Goal: Task Accomplishment & Management: Complete application form

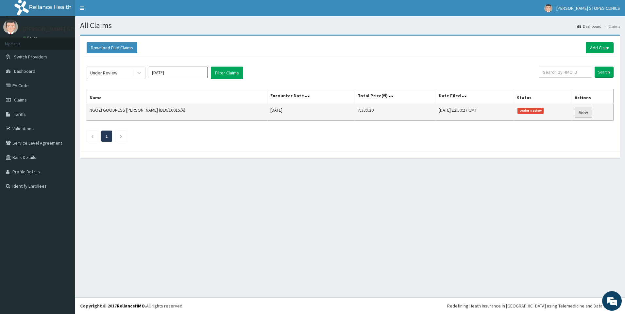
click at [584, 112] on link "View" at bounding box center [584, 112] width 18 height 11
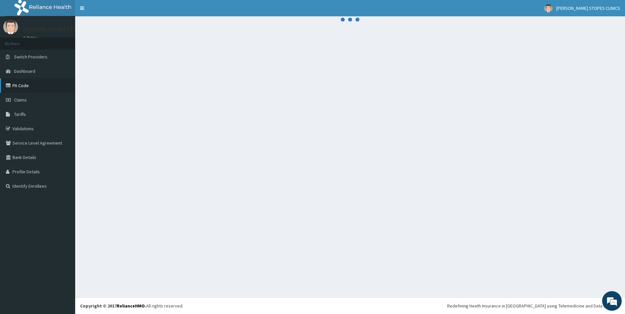
click at [25, 85] on link "PA Code" at bounding box center [37, 85] width 75 height 14
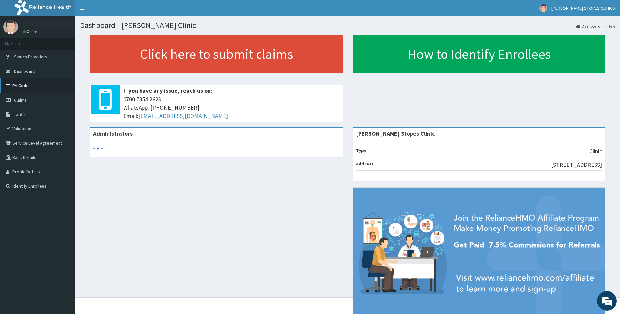
click at [34, 87] on link "PA Code" at bounding box center [37, 85] width 75 height 14
click at [21, 87] on link "PA Code" at bounding box center [37, 85] width 75 height 14
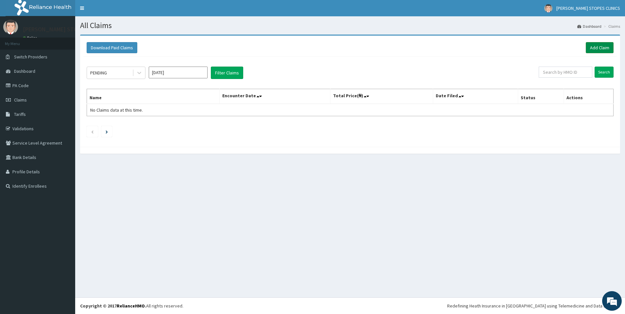
click at [596, 49] on link "Add Claim" at bounding box center [600, 47] width 28 height 11
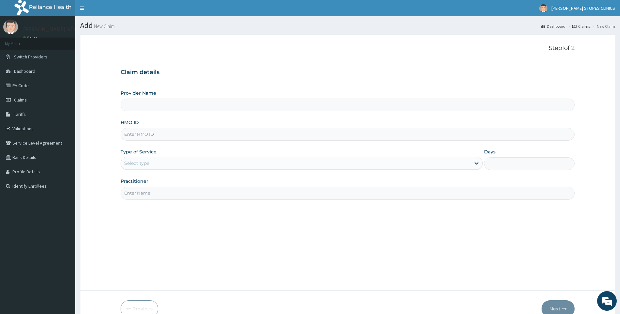
click at [163, 105] on input "Provider Name" at bounding box center [348, 105] width 454 height 13
type input "[PERSON_NAME] Stopes Clinic"
click at [142, 131] on input "HMO ID" at bounding box center [348, 134] width 454 height 13
type input "BLX/10015/A"
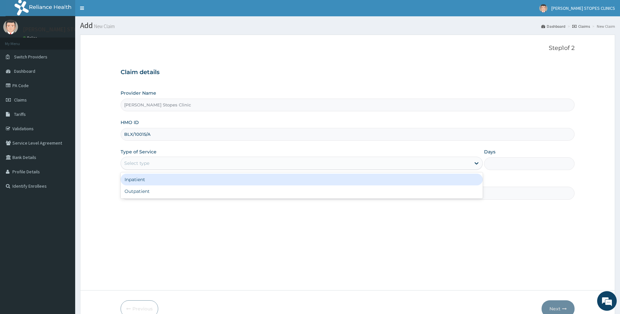
click at [149, 161] on div "Select type" at bounding box center [296, 163] width 350 height 10
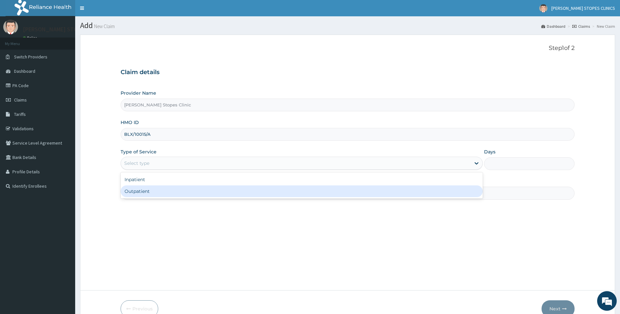
click at [138, 189] on div "Outpatient" at bounding box center [302, 192] width 363 height 12
type input "1"
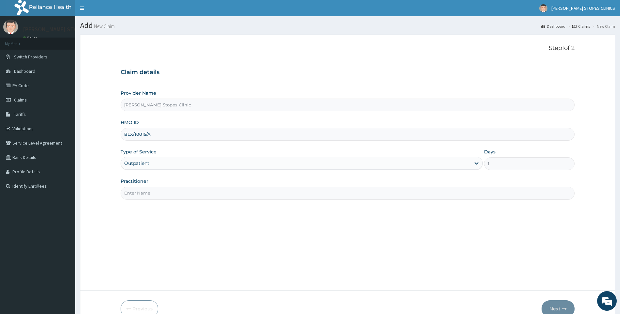
click at [142, 190] on input "Practitioner" at bounding box center [348, 193] width 454 height 13
type input "DOCTOR"
click at [554, 312] on button "Next" at bounding box center [558, 309] width 33 height 17
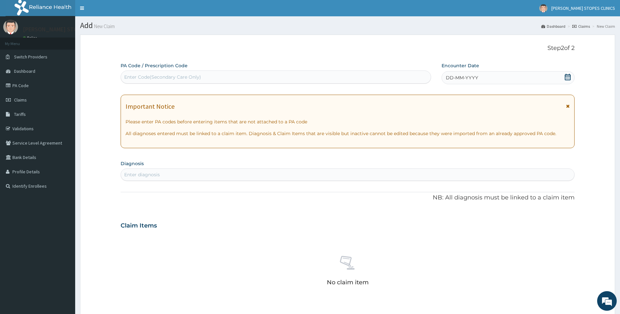
click at [183, 76] on div "Enter Code(Secondary Care Only)" at bounding box center [162, 77] width 77 height 7
paste input "PA/D8945A"
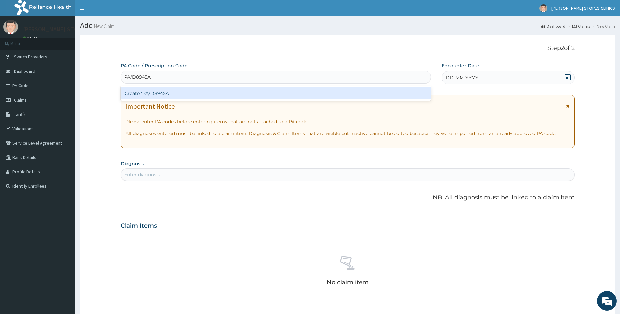
type input "PA/D8945A"
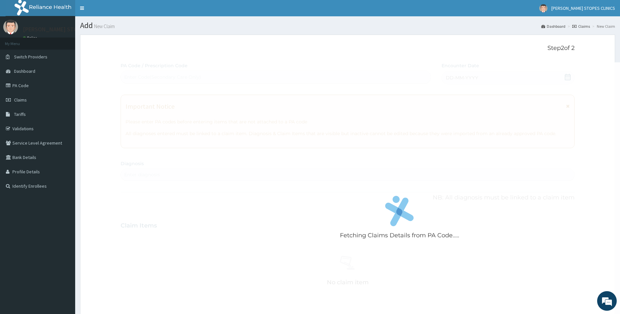
click at [474, 78] on div "Fetching Claims Details from PA Code..... PA Code / Prescription Code Enter Cod…" at bounding box center [348, 228] width 454 height 332
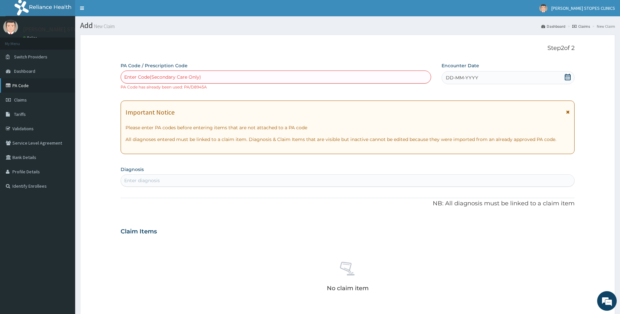
click at [31, 84] on link "PA Code" at bounding box center [37, 85] width 75 height 14
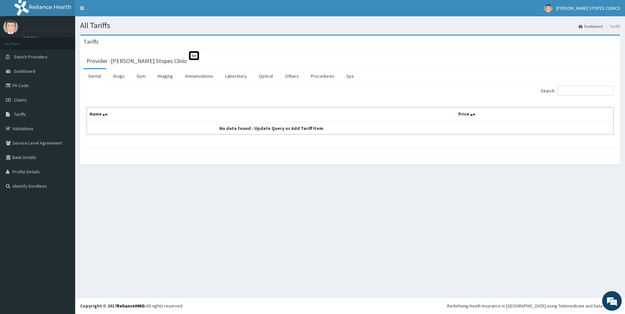
click at [182, 283] on div "All Tariffs Dashboard Tariffs [GEOGRAPHIC_DATA] Provider - [PERSON_NAME] Stopes…" at bounding box center [350, 156] width 550 height 281
click at [118, 77] on link "Drugs" at bounding box center [119, 76] width 22 height 14
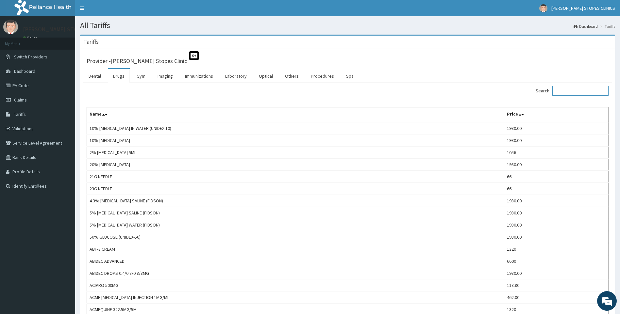
click at [567, 91] on input "Search:" at bounding box center [580, 91] width 56 height 10
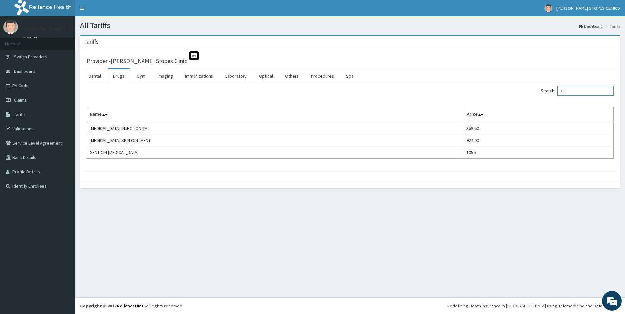
type input "G"
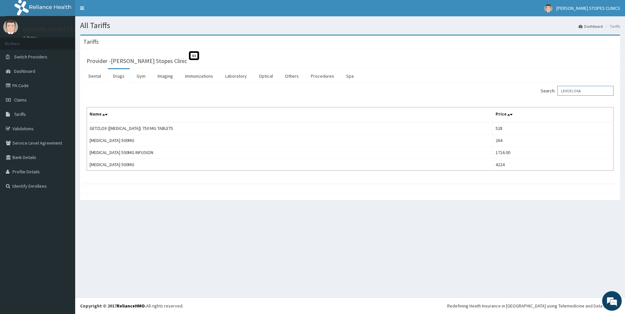
type input "LEVOFLOXA"
click at [18, 131] on link "Validations" at bounding box center [37, 129] width 75 height 14
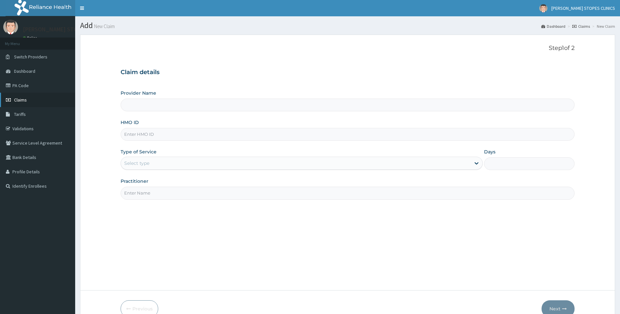
click at [31, 101] on link "Claims" at bounding box center [37, 100] width 75 height 14
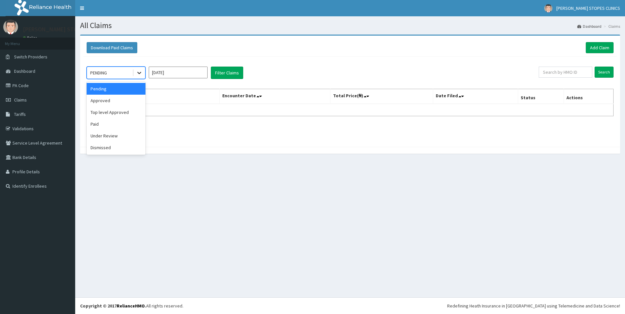
click at [138, 71] on icon at bounding box center [139, 73] width 7 height 7
click at [114, 100] on div "Approved" at bounding box center [116, 101] width 59 height 12
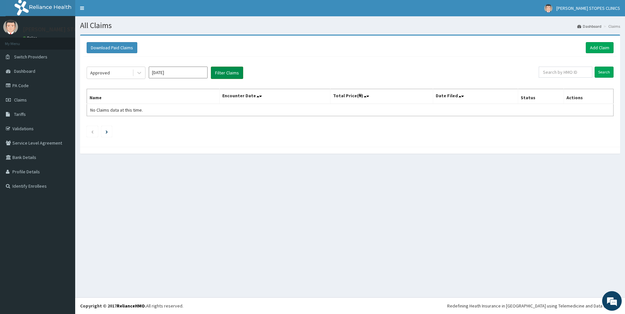
click at [216, 71] on button "Filter Claims" at bounding box center [227, 73] width 32 height 12
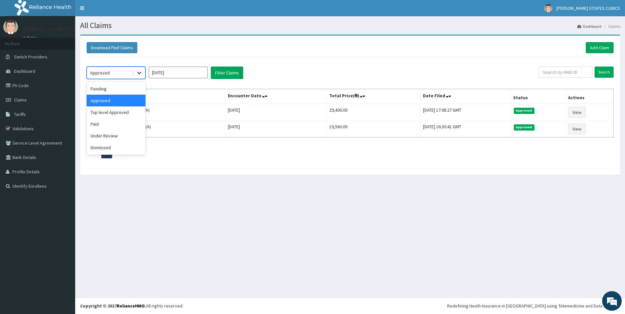
click at [145, 73] on div at bounding box center [139, 73] width 12 height 12
click at [107, 134] on div "Under Review" at bounding box center [116, 136] width 59 height 12
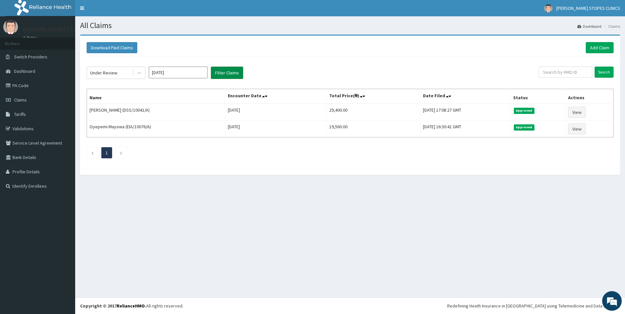
click at [232, 76] on button "Filter Claims" at bounding box center [227, 73] width 32 height 12
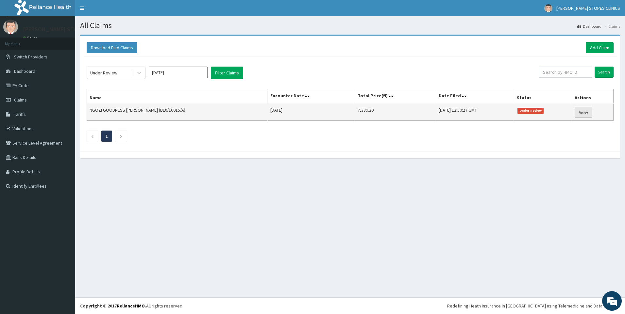
click at [583, 116] on link "View" at bounding box center [584, 112] width 18 height 11
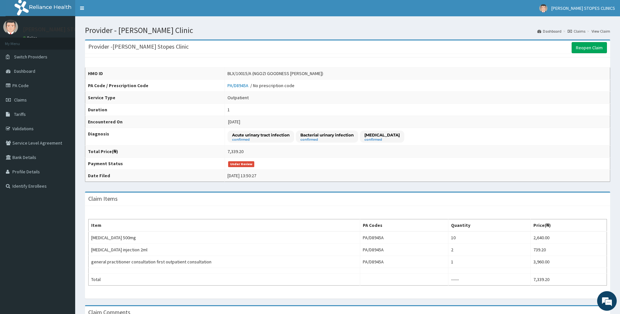
drag, startPoint x: 345, startPoint y: 314, endPoint x: 343, endPoint y: 320, distance: 6.4
click at [343, 314] on html "R EL Toggle navigation [PERSON_NAME] STOPES CLINICS [PERSON_NAME] STOPES CLINIC…" at bounding box center [310, 205] width 620 height 411
click at [20, 82] on link "PA Code" at bounding box center [37, 85] width 75 height 14
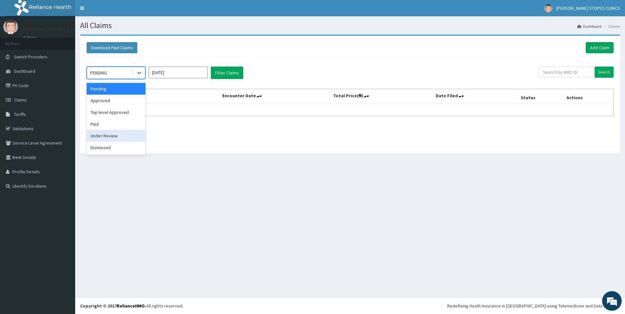
click at [102, 135] on div "Under Review" at bounding box center [116, 136] width 59 height 12
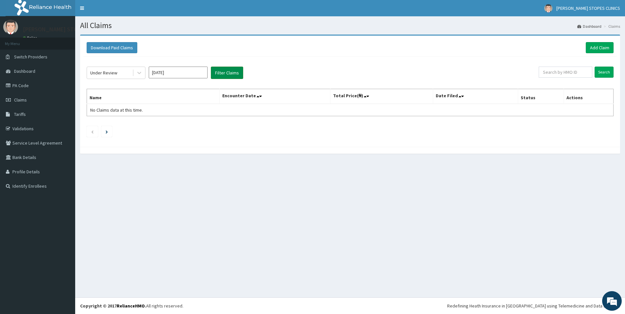
click at [220, 74] on button "Filter Claims" at bounding box center [227, 73] width 32 height 12
